Goal: Task Accomplishment & Management: Manage account settings

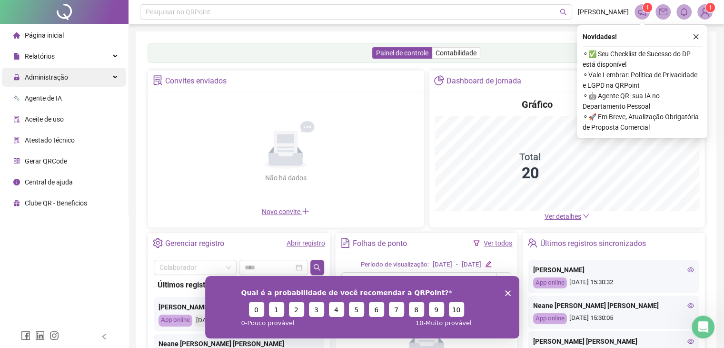
click at [56, 79] on span "Administração" at bounding box center [46, 77] width 43 height 8
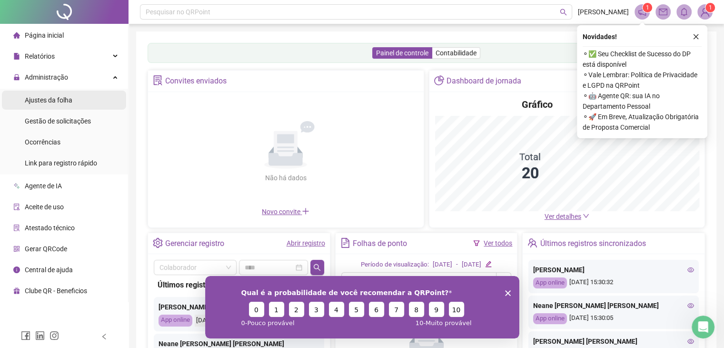
click at [61, 102] on span "Ajustes da folha" at bounding box center [49, 100] width 48 height 8
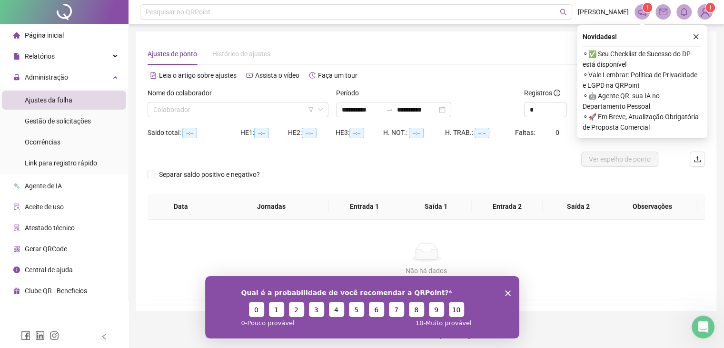
type input "**********"
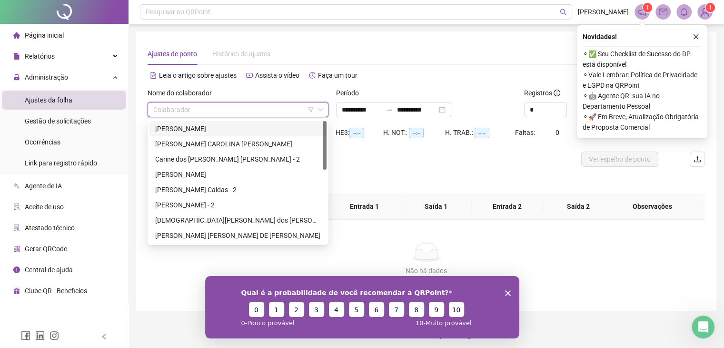
click at [207, 103] on input "search" at bounding box center [233, 109] width 161 height 14
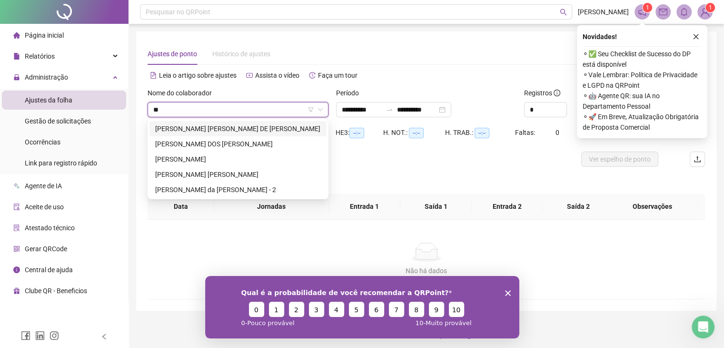
type input "***"
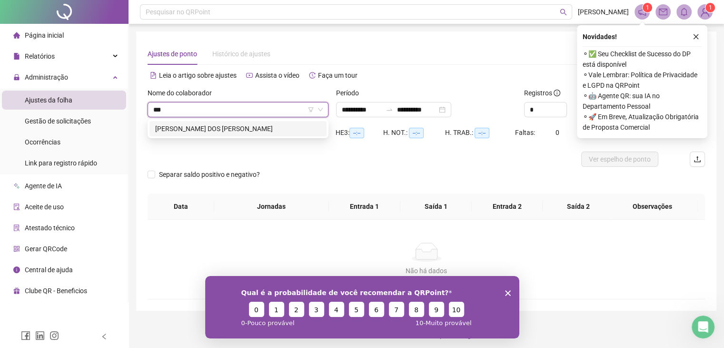
click at [189, 130] on div "ESTHER DOS SANTOS LINS" at bounding box center [238, 128] width 166 height 10
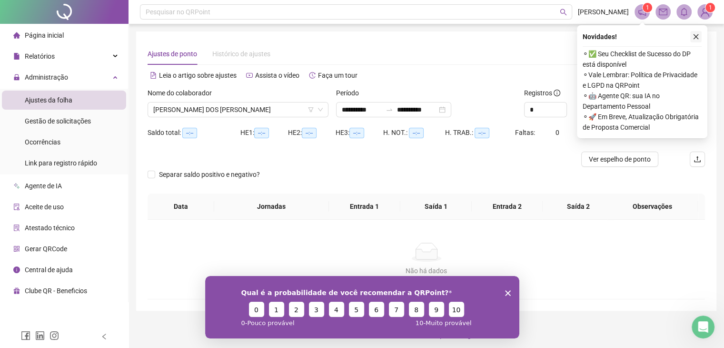
click at [698, 35] on icon "close" at bounding box center [696, 36] width 7 height 7
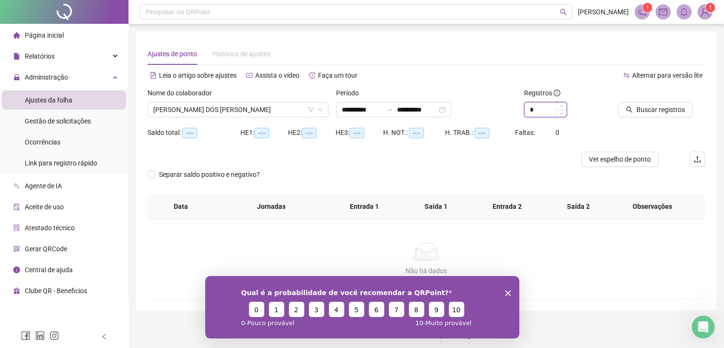
drag, startPoint x: 541, startPoint y: 110, endPoint x: 528, endPoint y: 111, distance: 12.4
click at [528, 111] on input "*" at bounding box center [546, 109] width 42 height 14
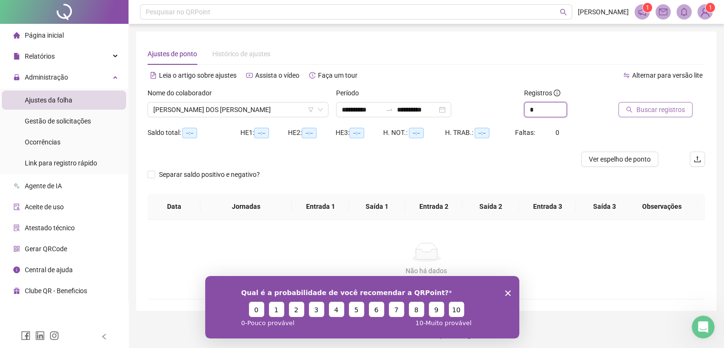
type input "*"
click at [656, 111] on span "Buscar registros" at bounding box center [661, 109] width 49 height 10
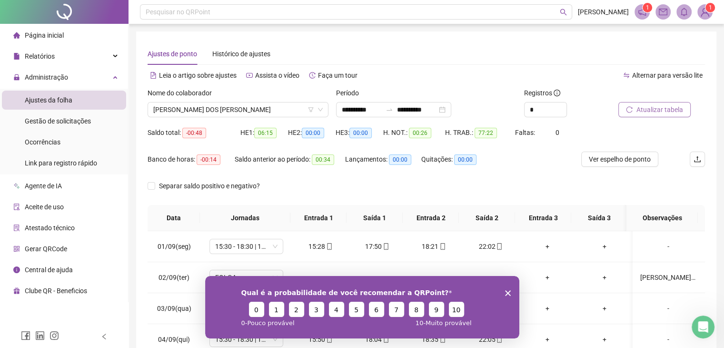
click at [508, 290] on icon "Encerrar pesquisa" at bounding box center [508, 292] width 6 height 6
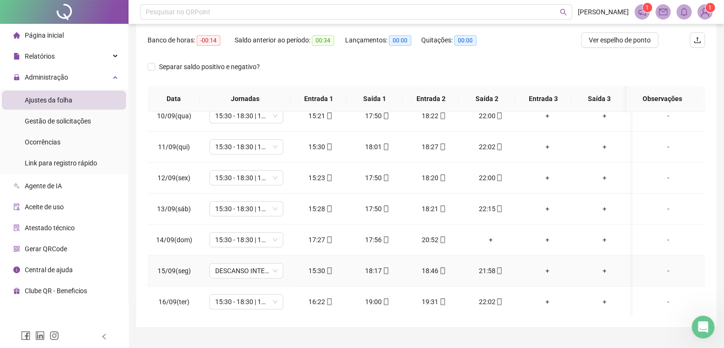
scroll to position [139, 0]
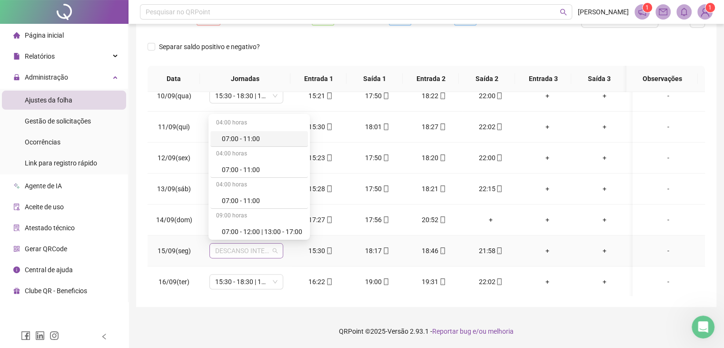
click at [250, 250] on span "DESCANSO INTER-JORNADA" at bounding box center [246, 250] width 62 height 14
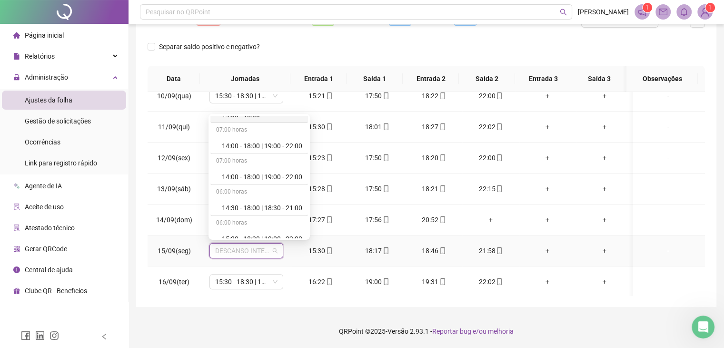
scroll to position [1000, 0]
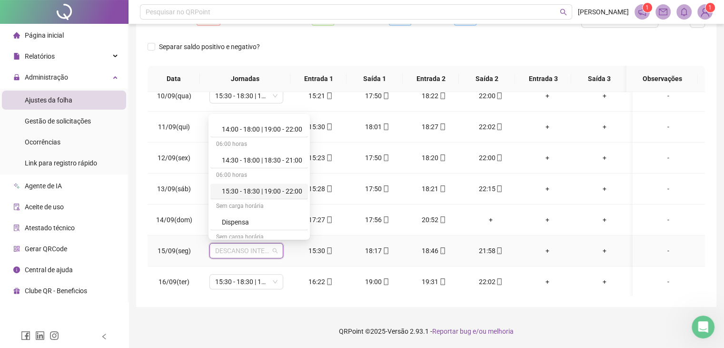
click at [247, 190] on div "15:30 - 18:30 | 19:00 - 22:00" at bounding box center [262, 191] width 80 height 10
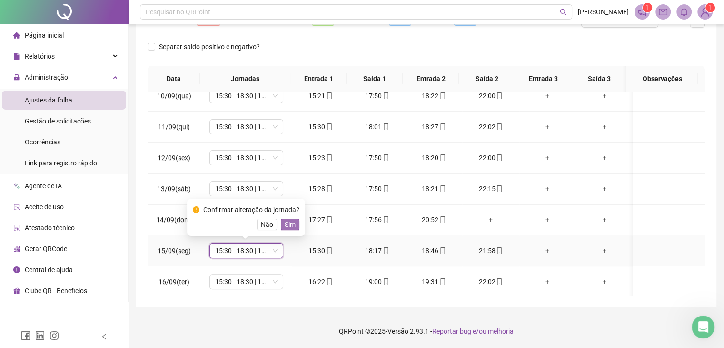
click at [295, 226] on button "Sim" at bounding box center [290, 224] width 19 height 11
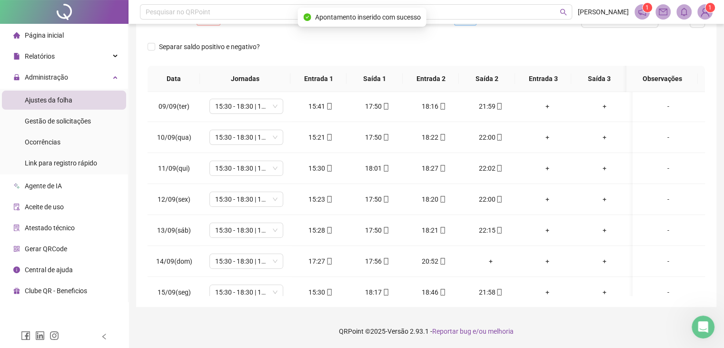
scroll to position [147, 0]
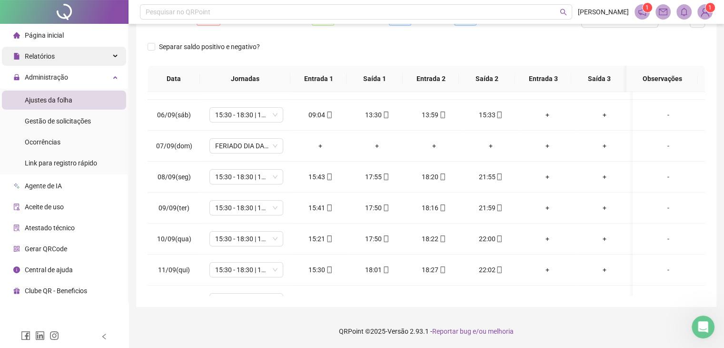
click at [47, 59] on span "Relatórios" at bounding box center [40, 56] width 30 height 8
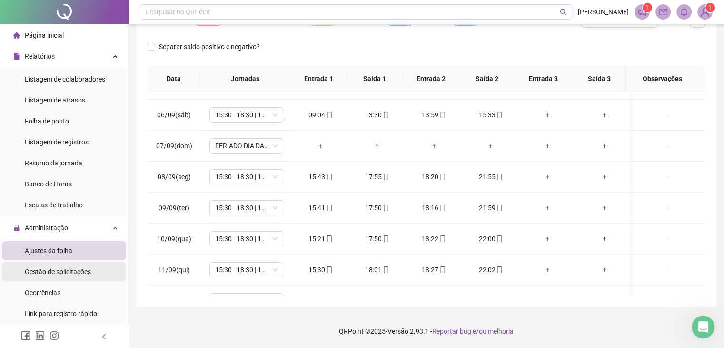
click at [56, 275] on span "Gestão de solicitações" at bounding box center [58, 272] width 66 height 8
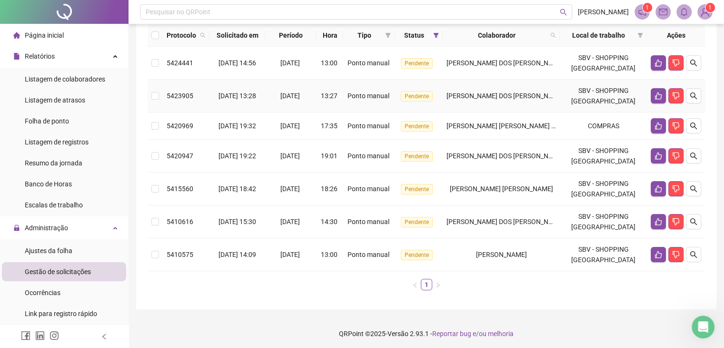
scroll to position [108, 0]
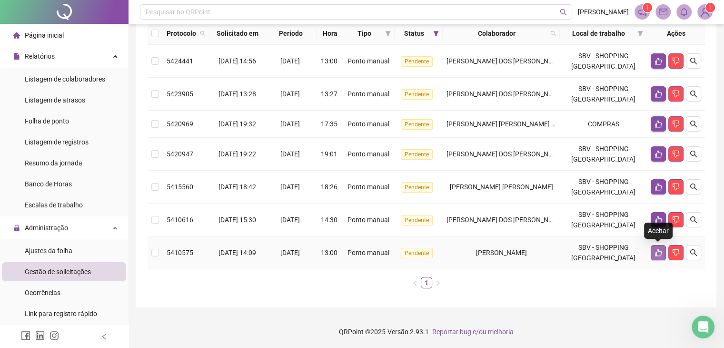
click at [656, 252] on icon "like" at bounding box center [659, 253] width 8 height 8
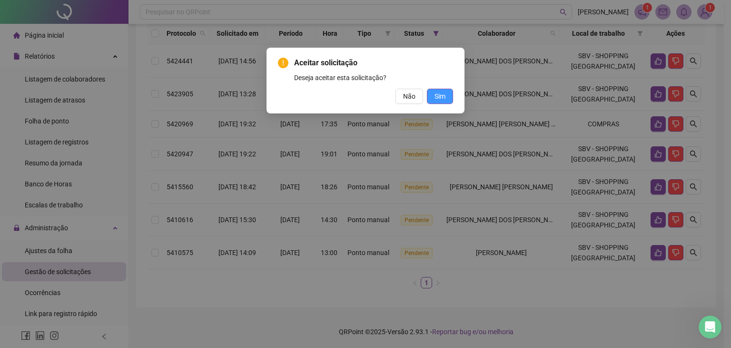
click at [441, 97] on span "Sim" at bounding box center [440, 96] width 11 height 10
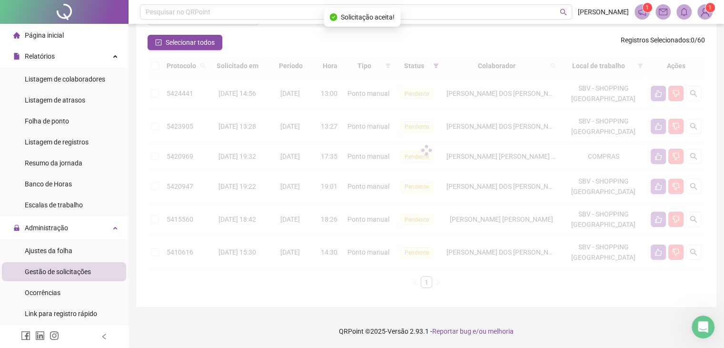
scroll to position [75, 0]
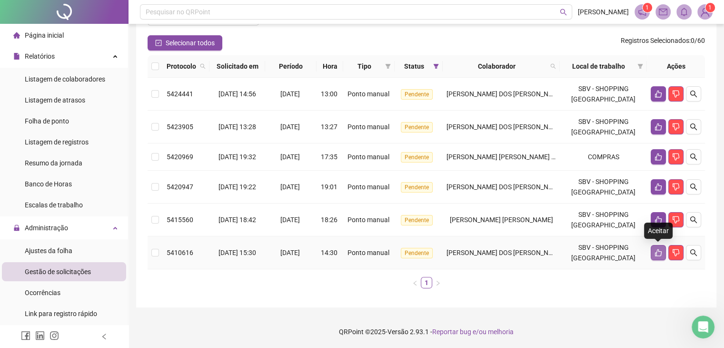
click at [657, 254] on icon "like" at bounding box center [659, 253] width 8 height 8
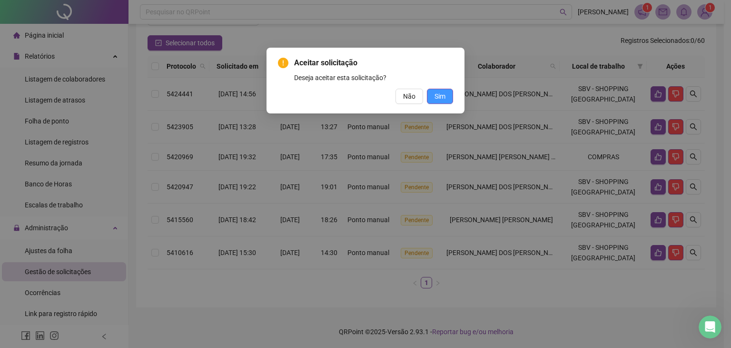
click at [441, 96] on span "Sim" at bounding box center [440, 96] width 11 height 10
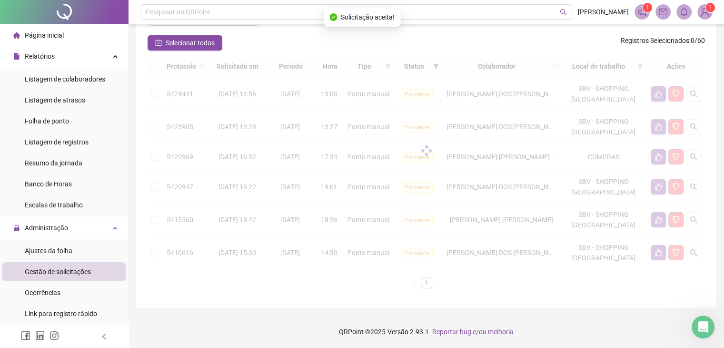
scroll to position [42, 0]
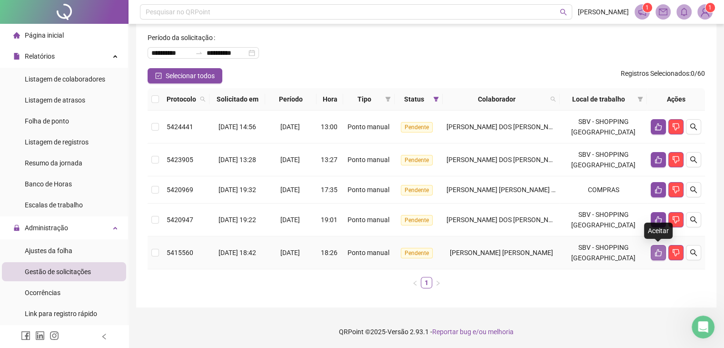
click at [657, 252] on icon "like" at bounding box center [659, 253] width 8 height 8
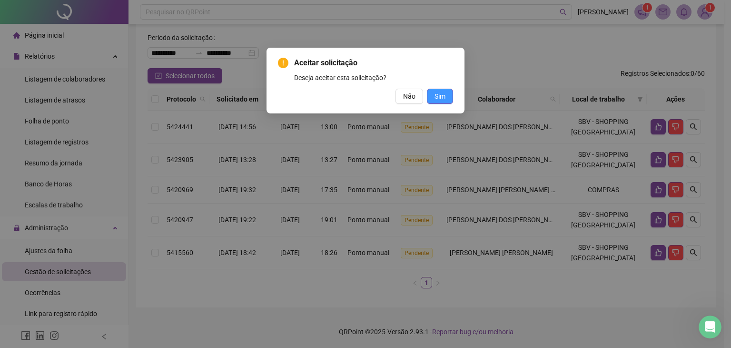
click at [440, 98] on span "Sim" at bounding box center [440, 96] width 11 height 10
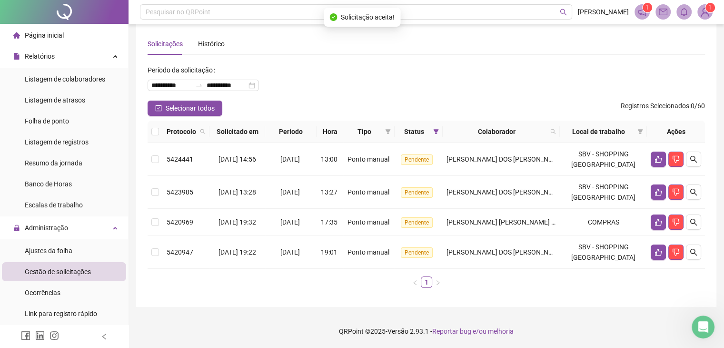
scroll to position [10, 0]
click at [657, 253] on icon "like" at bounding box center [659, 253] width 8 height 8
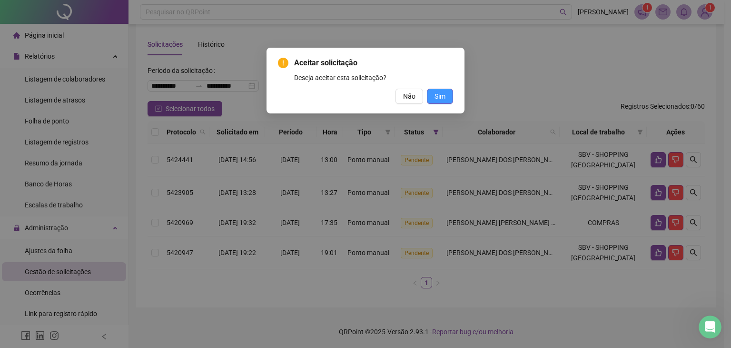
click at [444, 98] on span "Sim" at bounding box center [440, 96] width 11 height 10
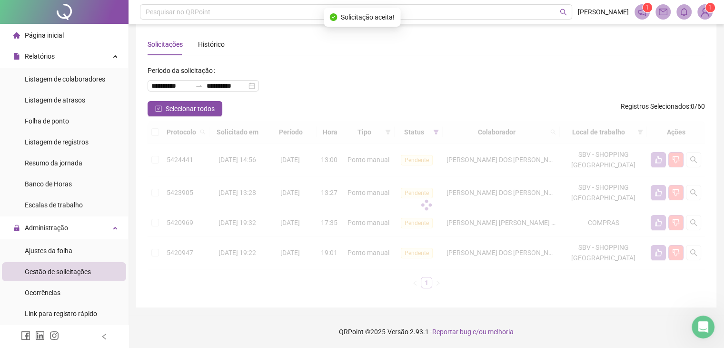
scroll to position [0, 0]
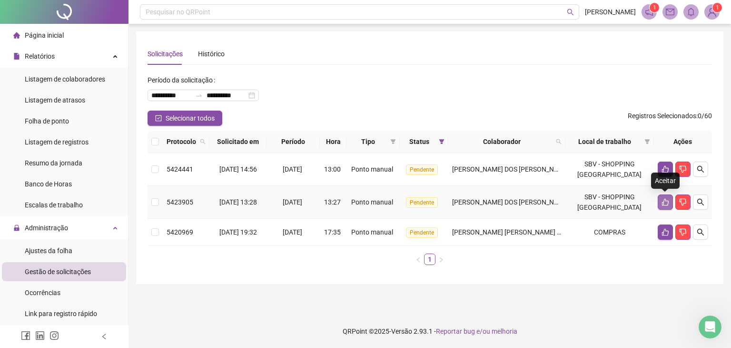
click at [662, 204] on icon "like" at bounding box center [665, 202] width 7 height 7
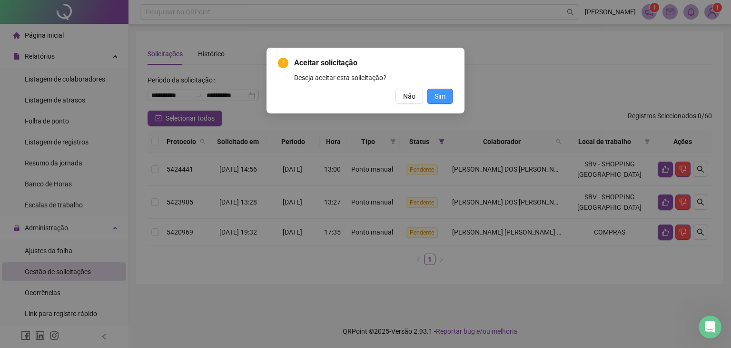
click at [438, 96] on span "Sim" at bounding box center [440, 96] width 11 height 10
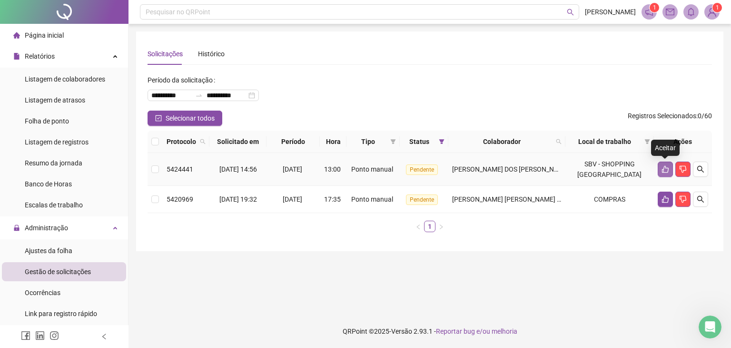
click at [664, 170] on icon "like" at bounding box center [665, 169] width 7 height 7
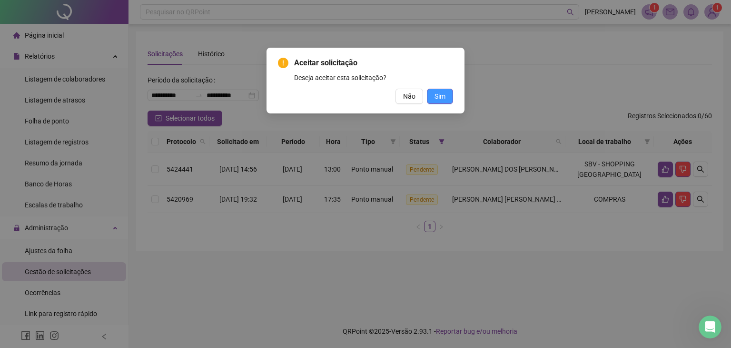
click at [445, 97] on span "Sim" at bounding box center [440, 96] width 11 height 10
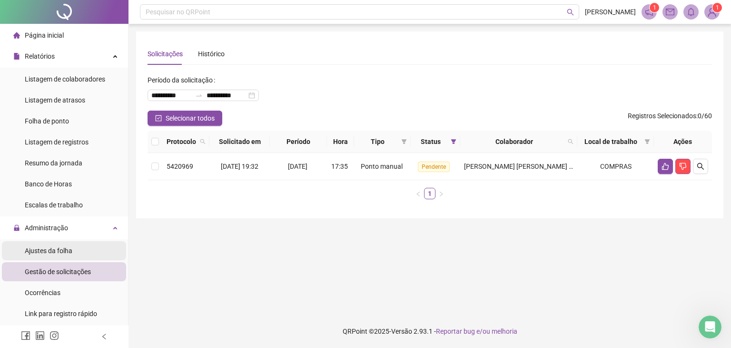
click at [56, 253] on span "Ajustes da folha" at bounding box center [49, 251] width 48 height 8
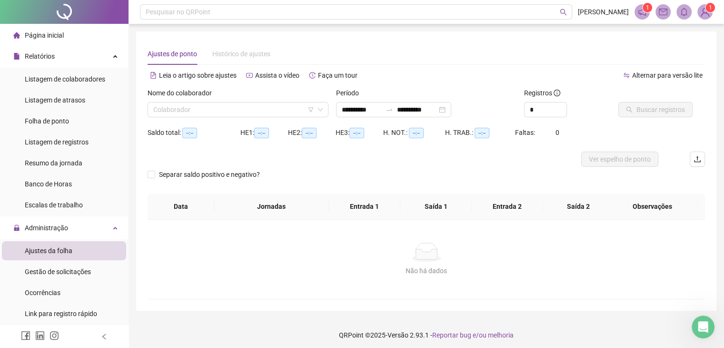
type input "**********"
drag, startPoint x: 541, startPoint y: 111, endPoint x: 525, endPoint y: 114, distance: 16.5
click at [526, 114] on input "*" at bounding box center [546, 109] width 42 height 14
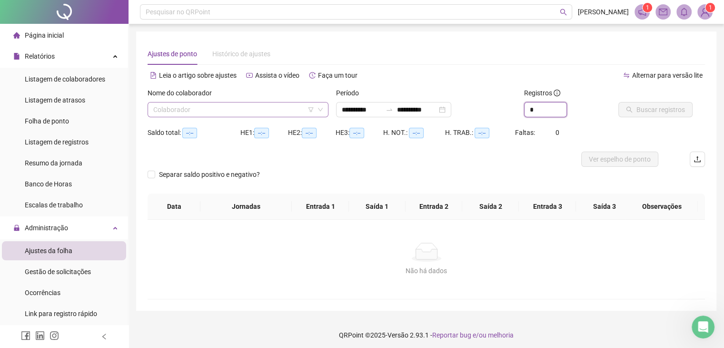
type input "*"
click at [241, 114] on input "search" at bounding box center [233, 109] width 161 height 14
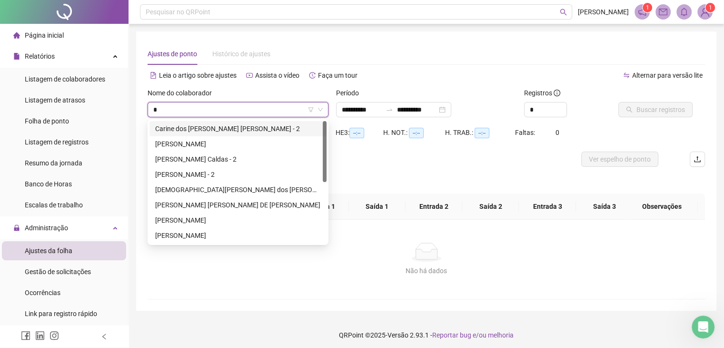
type input "**"
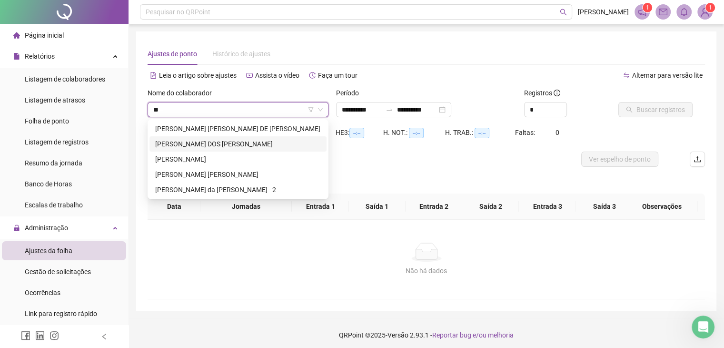
click at [220, 144] on div "ESTHER DOS SANTOS LINS" at bounding box center [238, 144] width 166 height 10
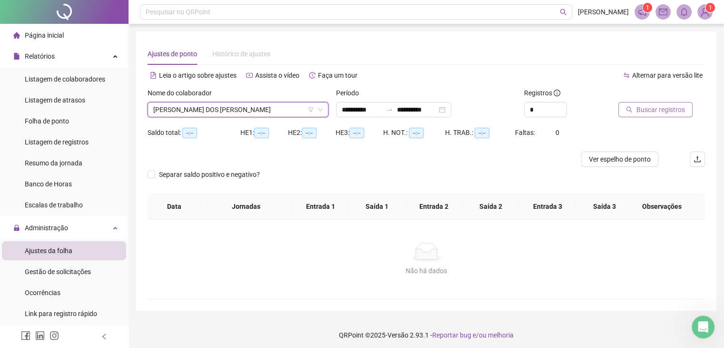
click at [643, 111] on span "Buscar registros" at bounding box center [661, 109] width 49 height 10
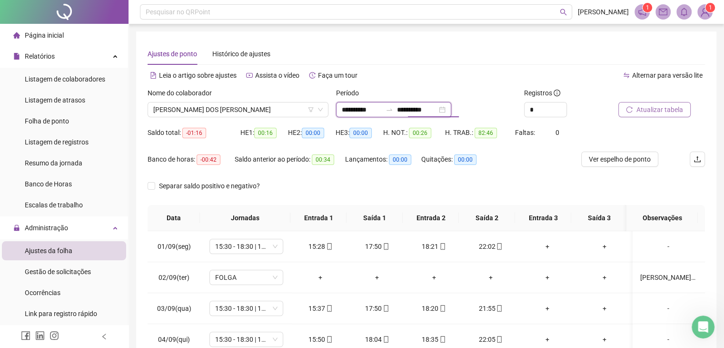
click at [416, 109] on input "**********" at bounding box center [417, 109] width 40 height 10
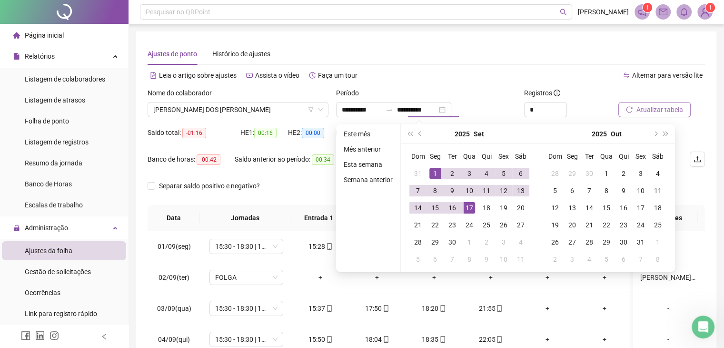
type input "**********"
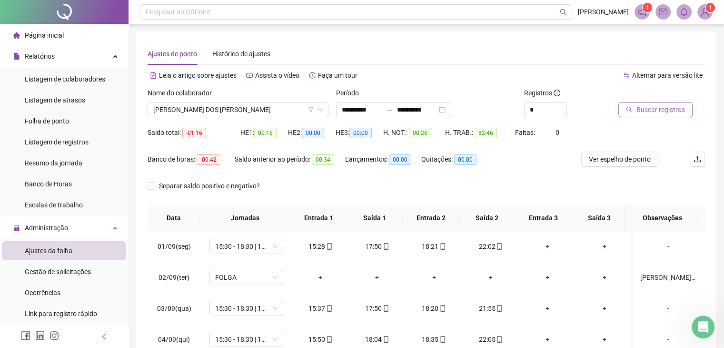
click at [643, 110] on span "Buscar registros" at bounding box center [661, 109] width 49 height 10
click at [283, 111] on span "ESTHER DOS SANTOS LINS" at bounding box center [237, 109] width 169 height 14
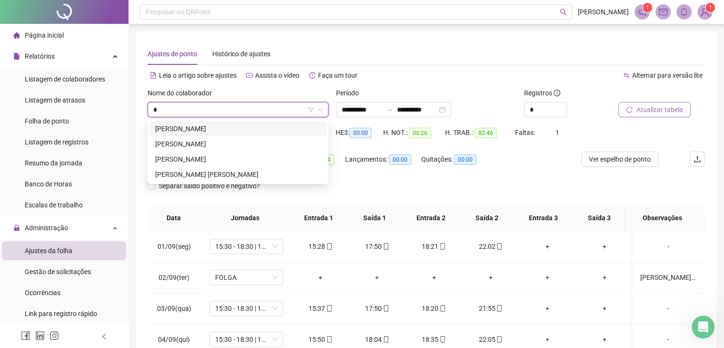
scroll to position [0, 0]
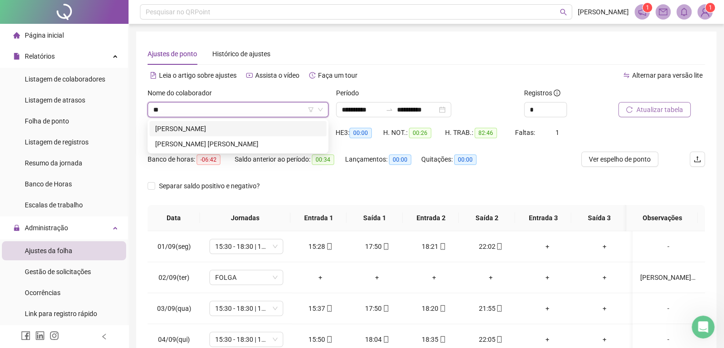
type input "***"
click at [231, 125] on div "FERNANDA MENEZES DE ALMEIDA" at bounding box center [238, 128] width 166 height 10
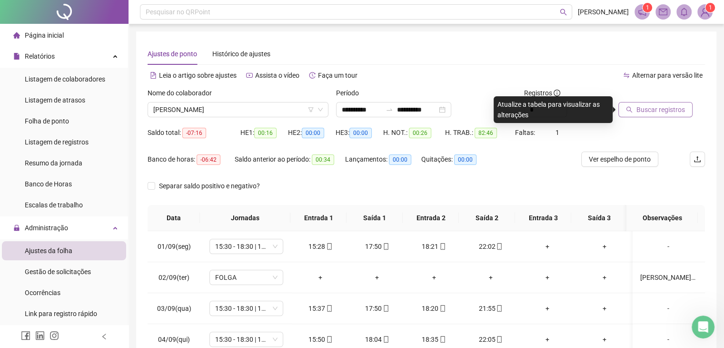
click at [649, 112] on span "Buscar registros" at bounding box center [661, 109] width 49 height 10
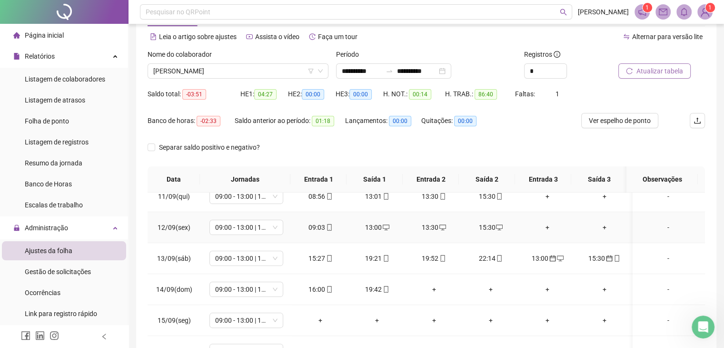
scroll to position [95, 0]
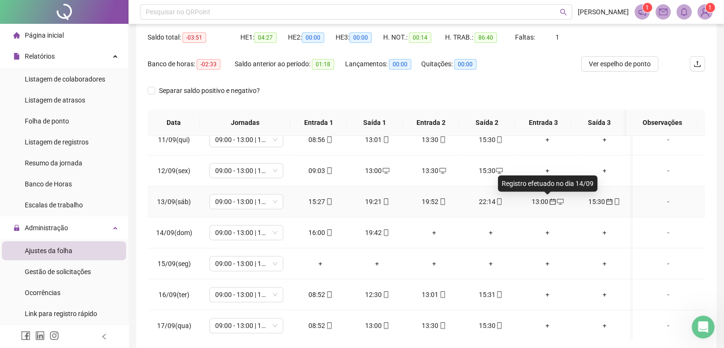
click at [550, 203] on icon "calendar" at bounding box center [553, 202] width 6 height 6
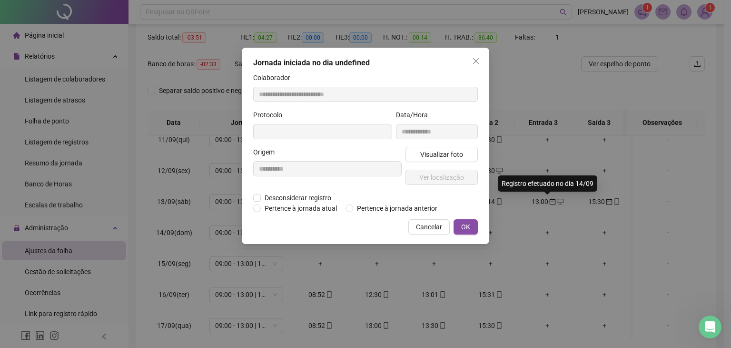
type input "**********"
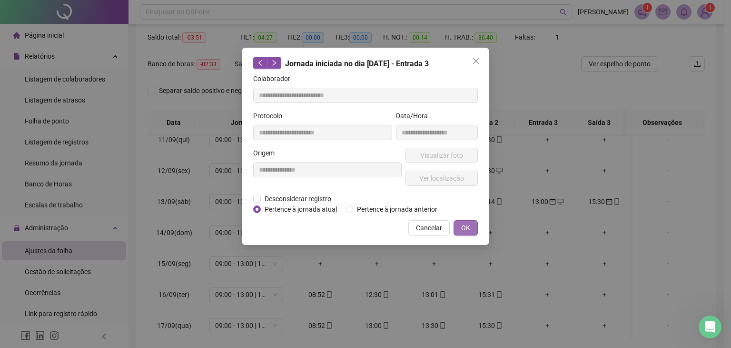
click at [471, 225] on button "OK" at bounding box center [466, 227] width 24 height 15
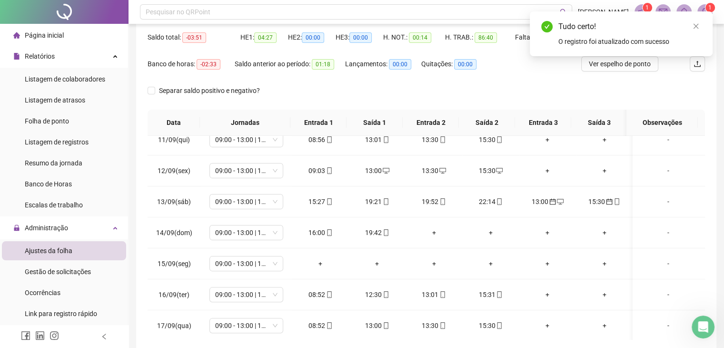
scroll to position [0, 0]
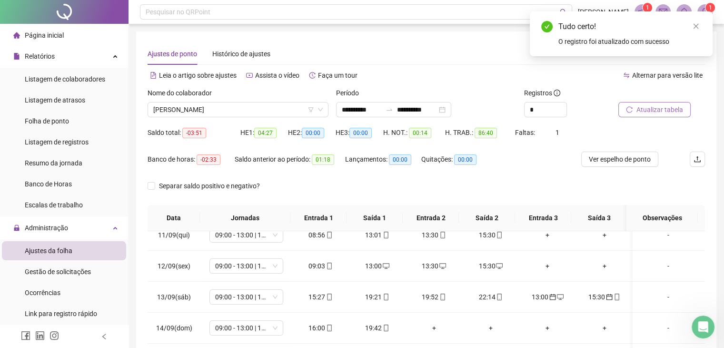
click at [645, 113] on span "Atualizar tabela" at bounding box center [660, 109] width 47 height 10
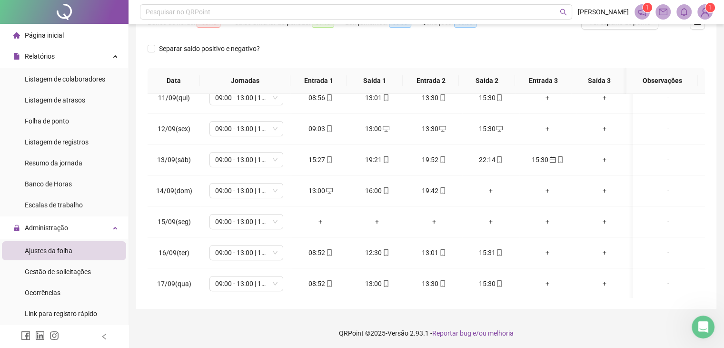
scroll to position [139, 0]
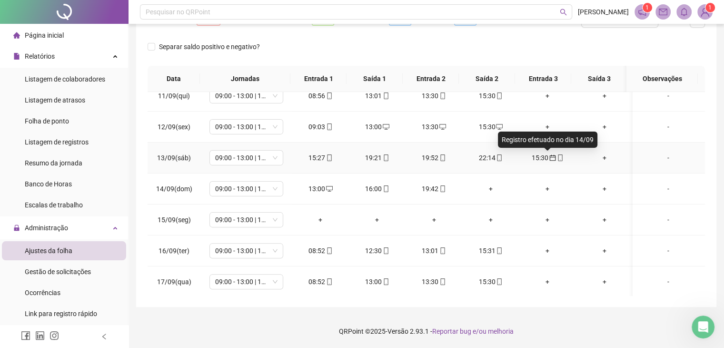
click at [549, 158] on icon "calendar" at bounding box center [552, 157] width 7 height 7
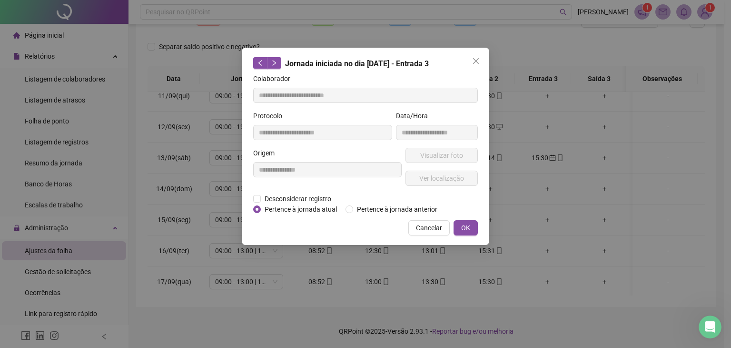
type input "**********"
click at [261, 209] on span "Pertence à jornada atual" at bounding box center [301, 209] width 80 height 10
click at [469, 227] on span "OK" at bounding box center [465, 227] width 9 height 10
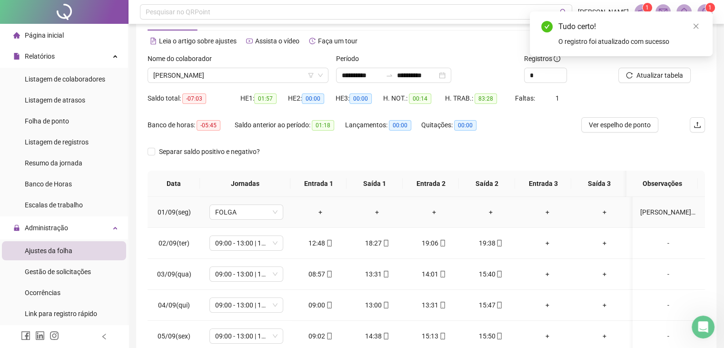
scroll to position [0, 0]
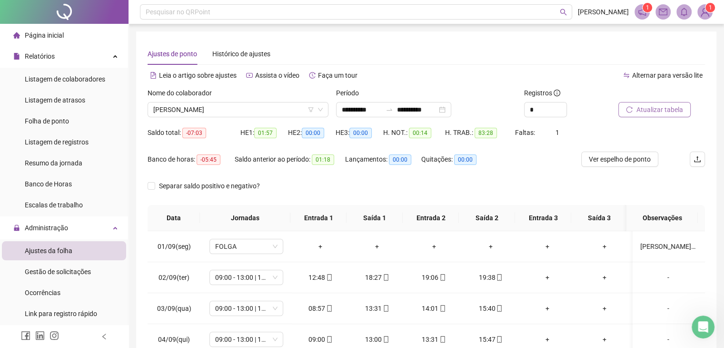
click at [647, 112] on span "Atualizar tabela" at bounding box center [660, 109] width 47 height 10
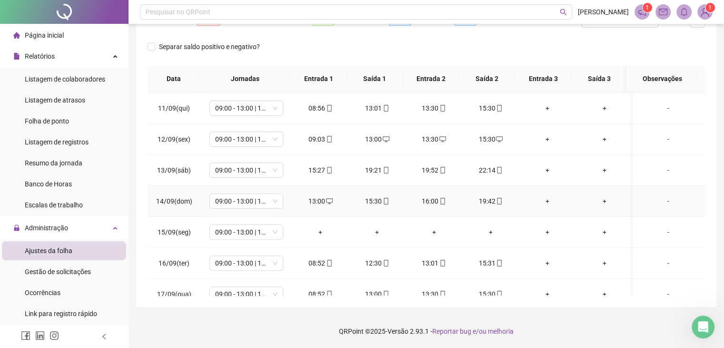
scroll to position [321, 0]
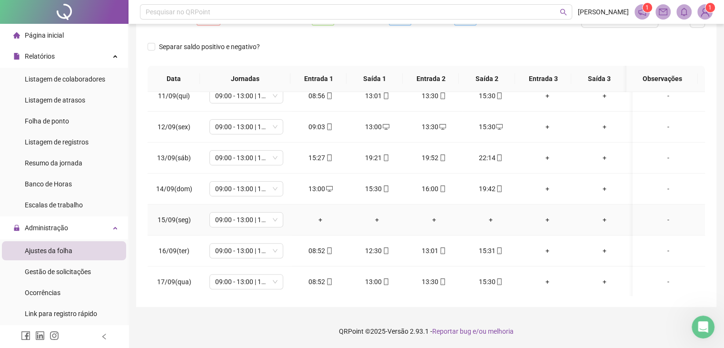
click at [663, 220] on div "-" at bounding box center [668, 219] width 56 height 10
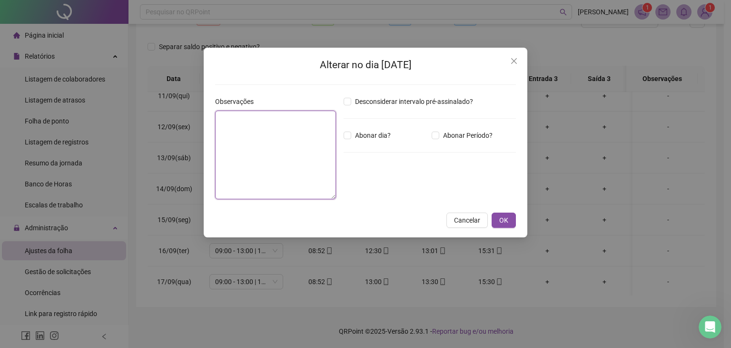
click at [270, 140] on textarea at bounding box center [275, 154] width 121 height 89
type textarea "**********"
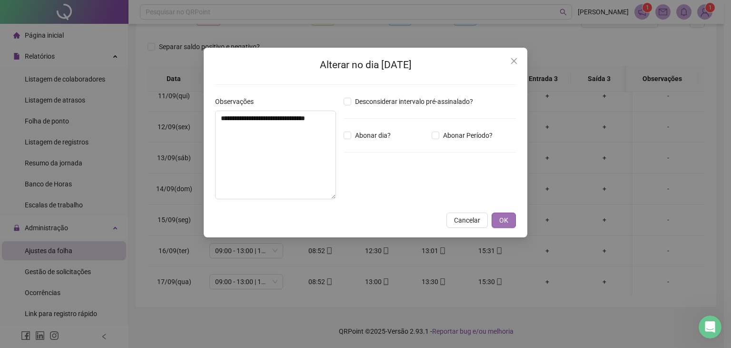
click at [506, 218] on span "OK" at bounding box center [503, 220] width 9 height 10
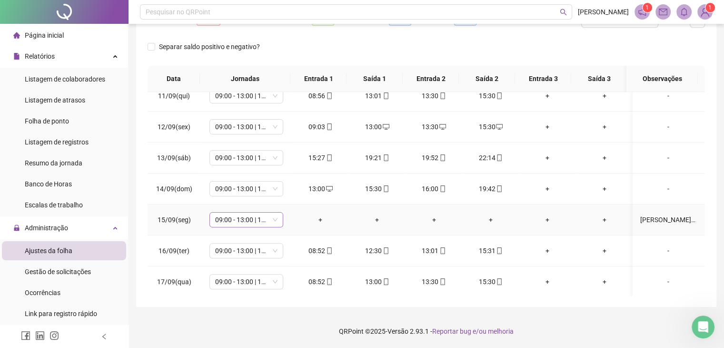
click at [255, 220] on span "09:00 - 13:00 | 13:30 - 15:30" at bounding box center [246, 219] width 62 height 14
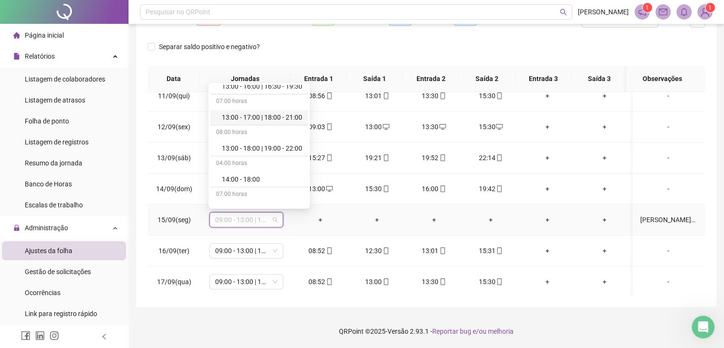
scroll to position [1047, 0]
click at [236, 200] on div "Folga" at bounding box center [262, 205] width 80 height 10
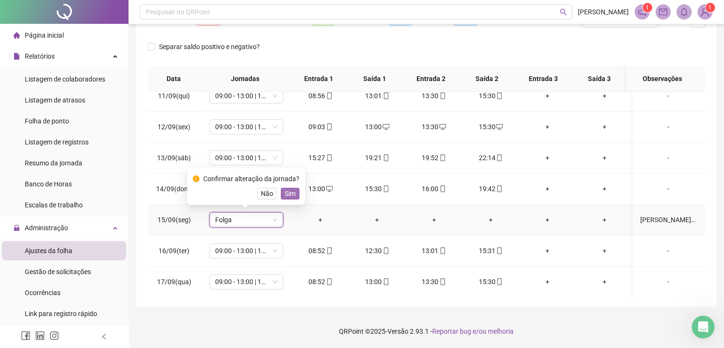
click at [286, 190] on span "Sim" at bounding box center [290, 193] width 11 height 10
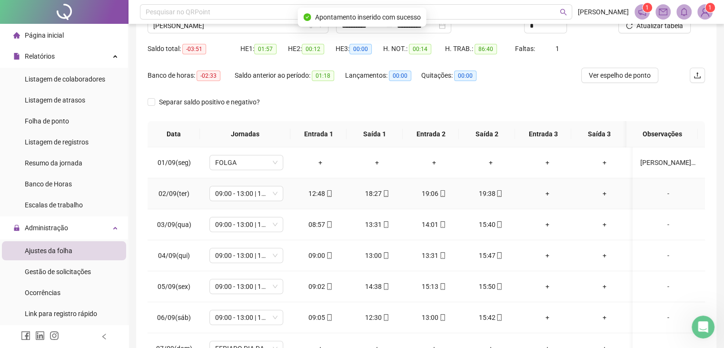
scroll to position [0, 0]
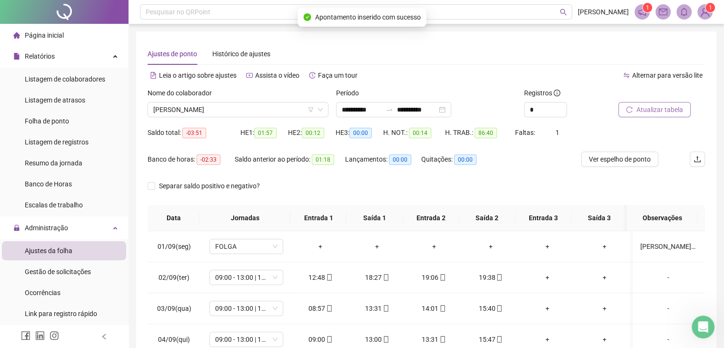
click at [652, 112] on span "Atualizar tabela" at bounding box center [660, 109] width 47 height 10
